Goal: Task Accomplishment & Management: Complete application form

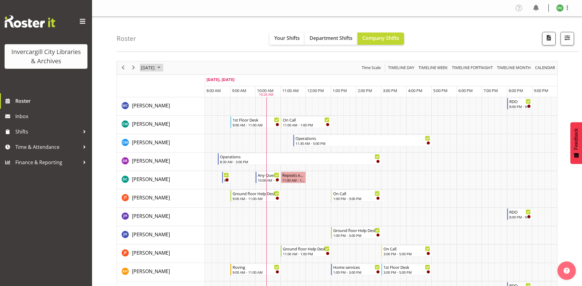
click at [163, 67] on span "October 2025" at bounding box center [158, 68] width 7 height 8
click at [167, 115] on span "7" at bounding box center [166, 114] width 9 height 9
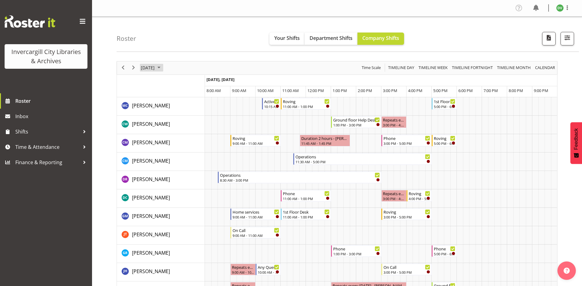
click at [163, 67] on span "October 2025" at bounding box center [158, 68] width 7 height 8
click at [176, 113] on span "8" at bounding box center [176, 114] width 9 height 9
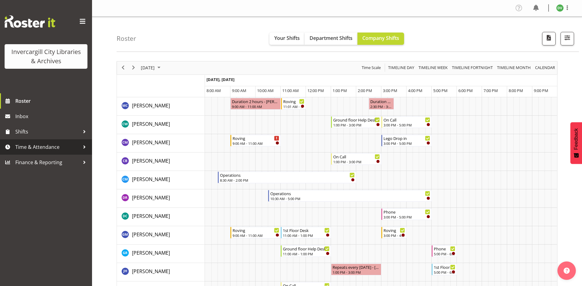
click at [50, 148] on span "Time & Attendance" at bounding box center [47, 146] width 64 height 9
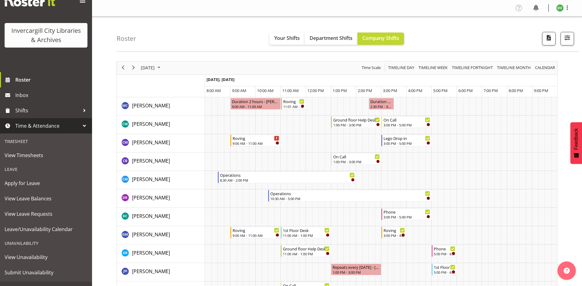
scroll to position [32, 0]
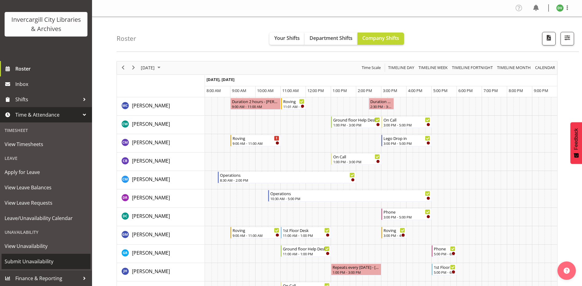
click at [37, 259] on span "Submit Unavailability" at bounding box center [46, 261] width 83 height 9
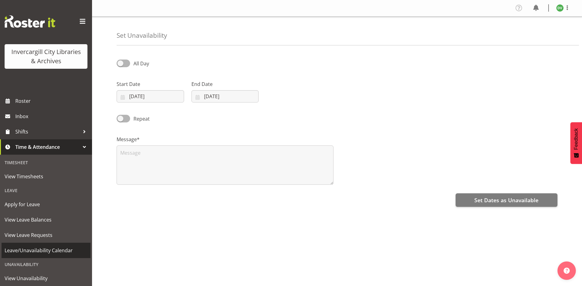
select select "9"
select select "2025"
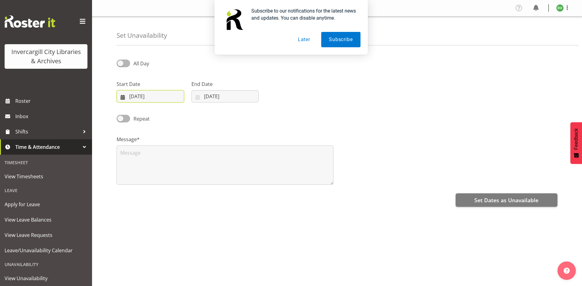
click at [142, 96] on input "06/10/2025" at bounding box center [150, 96] width 67 height 12
click at [165, 159] on span "8" at bounding box center [165, 158] width 2 height 6
type input "08/10/2025"
click at [225, 98] on input "06/10/2025" at bounding box center [224, 96] width 67 height 12
click at [307, 39] on button "Later" at bounding box center [304, 39] width 28 height 15
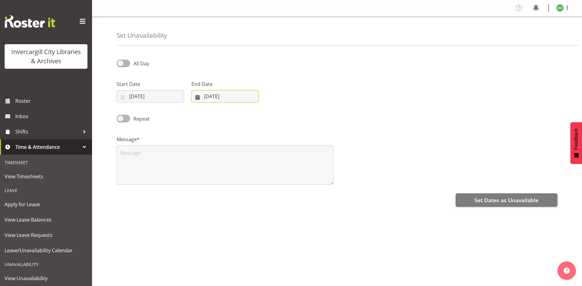
click at [234, 95] on input "06/10/2025" at bounding box center [224, 96] width 67 height 12
click at [240, 158] on span "8" at bounding box center [240, 158] width 2 height 6
type input "08/10/2025"
click at [125, 64] on span at bounding box center [123, 64] width 13 height 8
click at [121, 64] on input "All Day" at bounding box center [119, 63] width 4 height 4
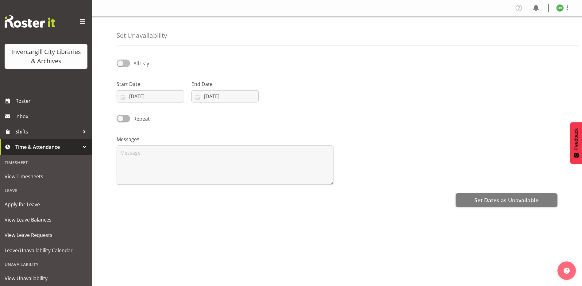
checkbox input "true"
click at [298, 102] on input "10:26" at bounding box center [299, 96] width 67 height 12
click at [310, 115] on select "00 01 02 03 04 05 06 07 08 09 10 11 12 13 14 15 16 17 18 19 20 21 22 23" at bounding box center [308, 112] width 14 height 12
select select "11"
click at [301, 106] on select "00 01 02 03 04 05 06 07 08 09 10 11 12 13 14 15 16 17 18 19 20 21 22 23" at bounding box center [308, 112] width 14 height 12
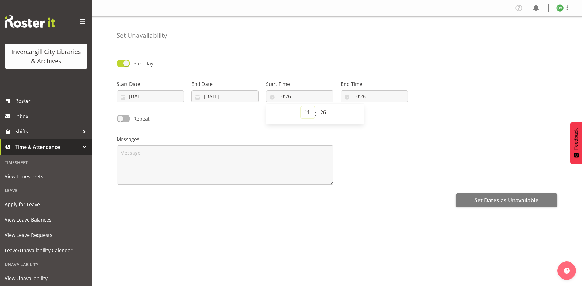
type input "11:26"
click at [326, 111] on select "00 01 02 03 04 05 06 07 08 09 10 11 12 13 14 15 16 17 18 19 20 21 22 23 24 25 2…" at bounding box center [324, 112] width 14 height 12
select select "0"
click at [317, 106] on select "00 01 02 03 04 05 06 07 08 09 10 11 12 13 14 15 16 17 18 19 20 21 22 23 24 25 2…" at bounding box center [324, 112] width 14 height 12
type input "11:00"
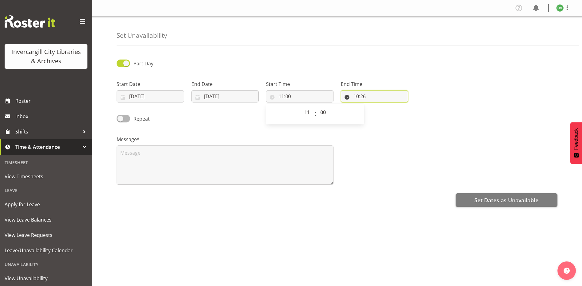
click at [369, 95] on input "10:26" at bounding box center [374, 96] width 67 height 12
click at [382, 111] on select "00 01 02 03 04 05 06 07 08 09 10 11 12 13 14 15 16 17 18 19 20 21 22 23" at bounding box center [383, 112] width 14 height 12
select select "12"
click at [376, 106] on select "00 01 02 03 04 05 06 07 08 09 10 11 12 13 14 15 16 17 18 19 20 21 22 23" at bounding box center [383, 112] width 14 height 12
type input "12:26"
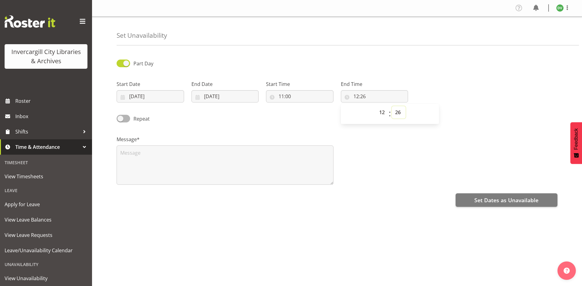
click at [396, 115] on select "00 01 02 03 04 05 06 07 08 09 10 11 12 13 14 15 16 17 18 19 20 21 22 23 24 25 2…" at bounding box center [399, 112] width 14 height 12
select select "0"
click at [392, 106] on select "00 01 02 03 04 05 06 07 08 09 10 11 12 13 14 15 16 17 18 19 20 21 22 23 24 25 2…" at bounding box center [399, 112] width 14 height 12
type input "12:00"
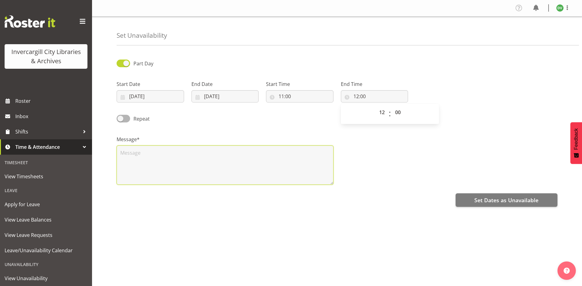
click at [249, 151] on textarea at bounding box center [225, 164] width 217 height 39
type textarea "h"
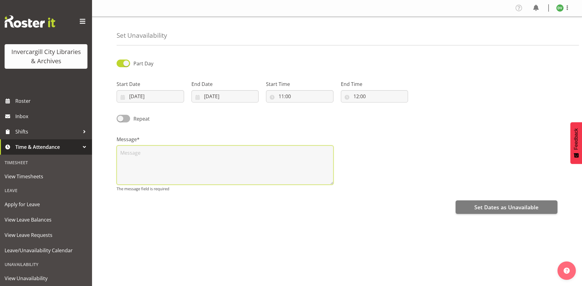
type textarea "J"
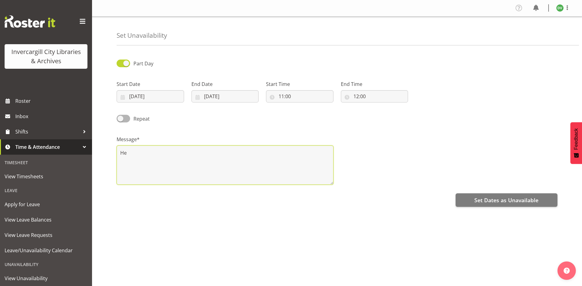
type textarea "H"
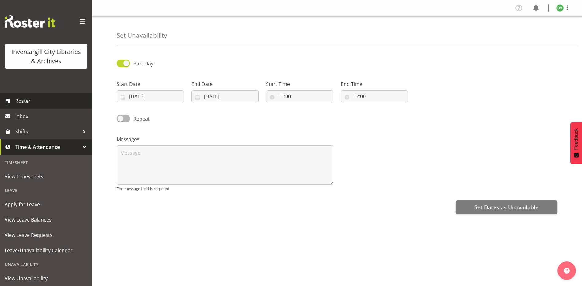
click at [34, 99] on span "Roster" at bounding box center [52, 100] width 74 height 9
